Goal: Task Accomplishment & Management: Use online tool/utility

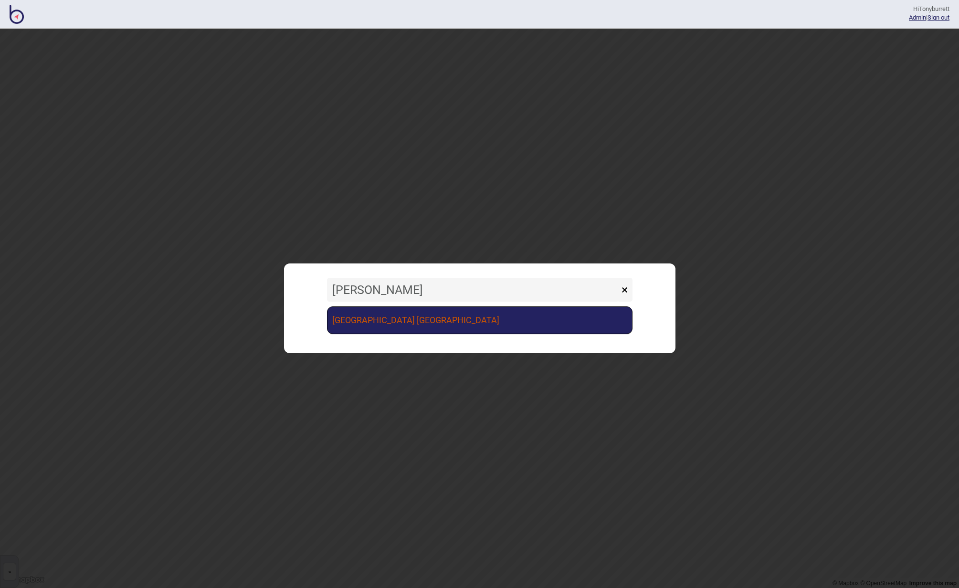
type input "[PERSON_NAME]"
click at [388, 322] on link "[GEOGRAPHIC_DATA] [GEOGRAPHIC_DATA]" at bounding box center [479, 320] width 305 height 28
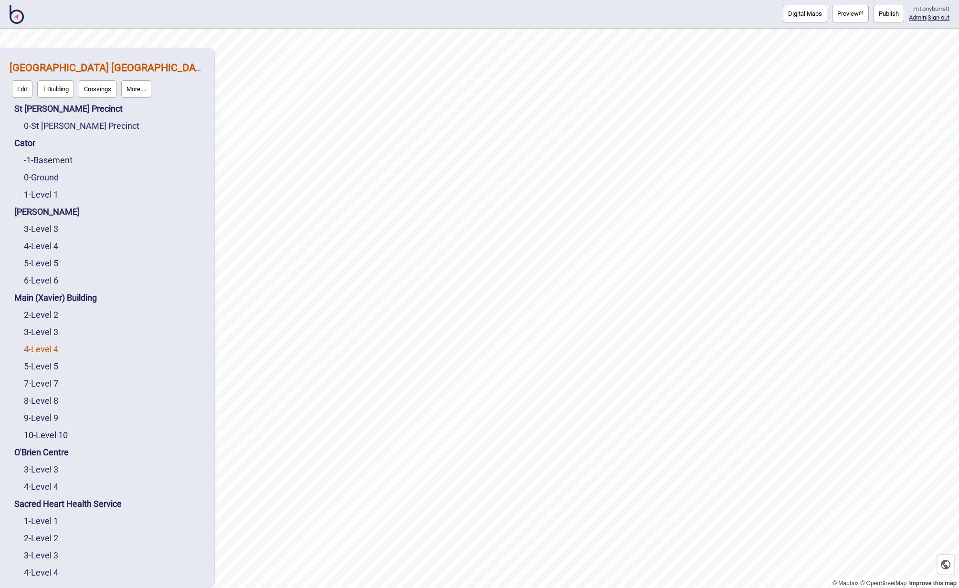
click at [41, 351] on link "4 - Level 4" at bounding box center [41, 349] width 34 height 10
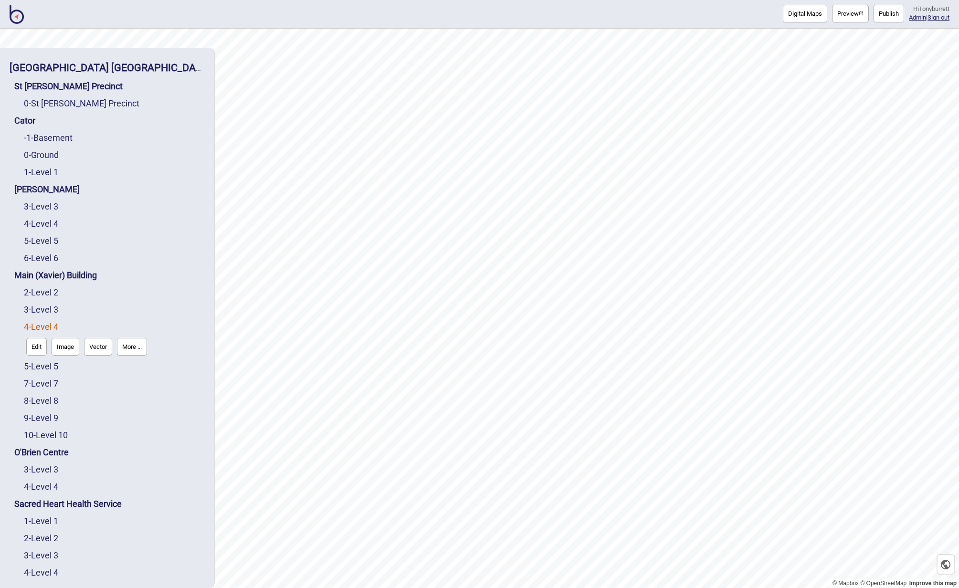
click at [36, 350] on button "Edit" at bounding box center [36, 347] width 21 height 18
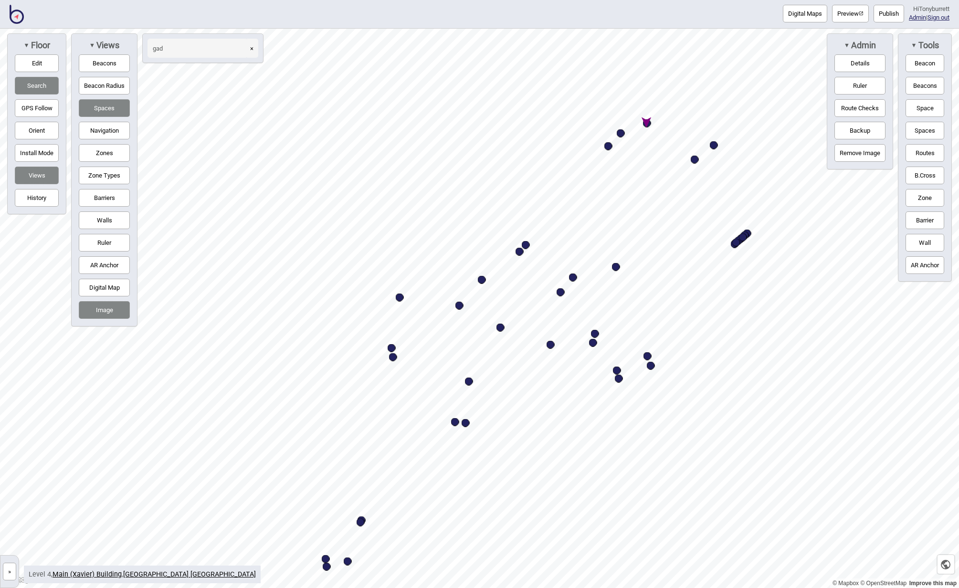
click at [647, 124] on div "Map marker" at bounding box center [647, 123] width 8 height 8
type input "gad"
select select "Meeting Rooms"
select select "Aikenhead"
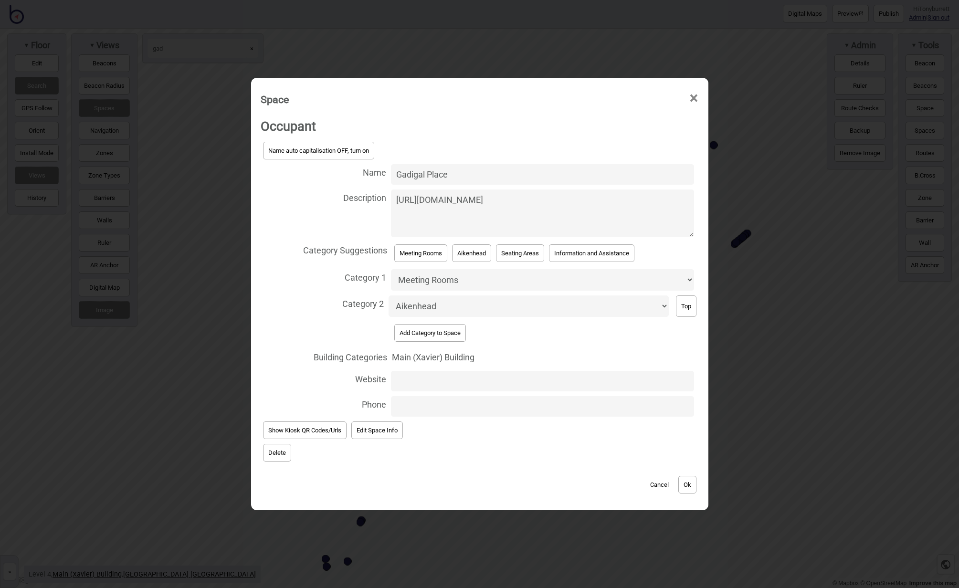
click at [658, 477] on button "Cancel" at bounding box center [659, 485] width 28 height 18
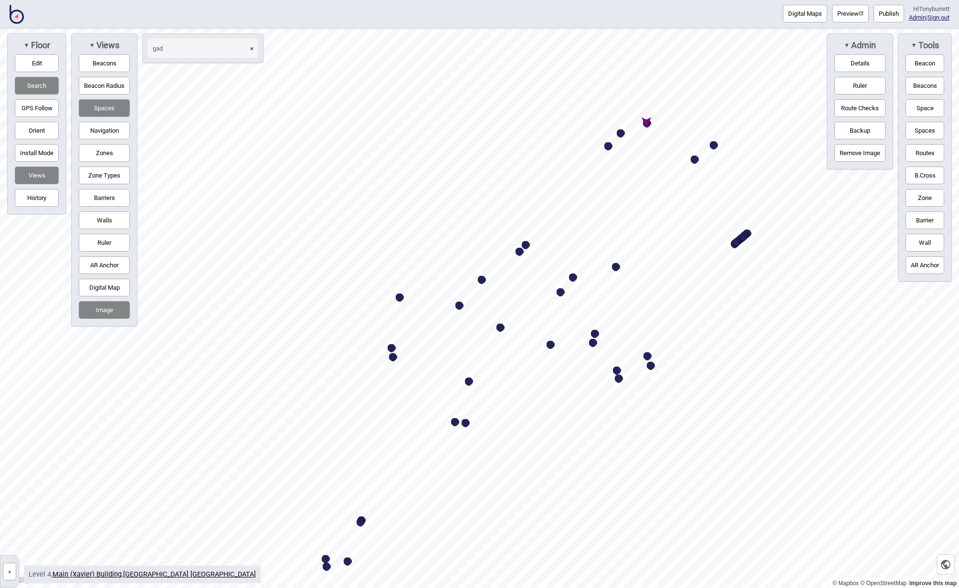
drag, startPoint x: 837, startPoint y: 13, endPoint x: 825, endPoint y: 21, distance: 14.4
click at [837, 13] on button "Preview" at bounding box center [850, 14] width 37 height 18
